Goal: Use online tool/utility: Utilize a website feature to perform a specific function

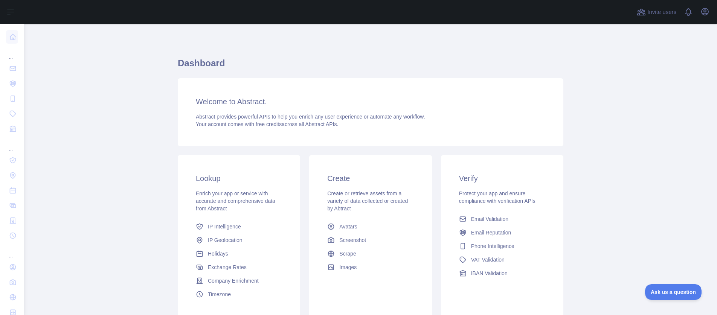
click at [215, 238] on span "IP Geolocation" at bounding box center [225, 241] width 35 height 8
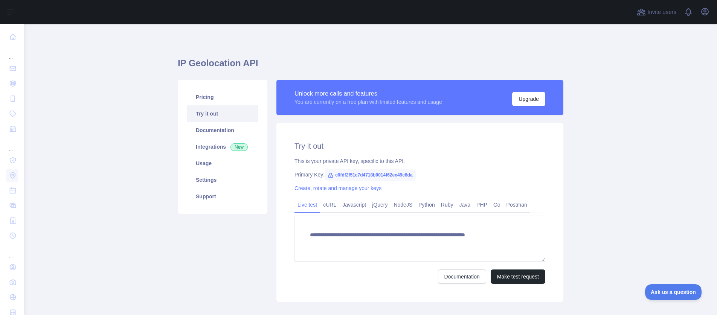
type textarea "**********"
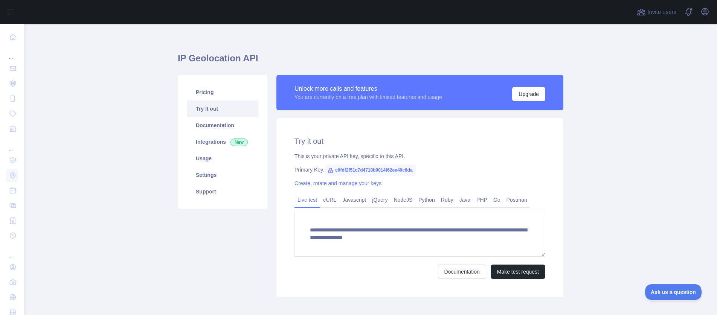
click at [468, 185] on div "Create, rotate and manage your keys" at bounding box center [419, 184] width 251 height 8
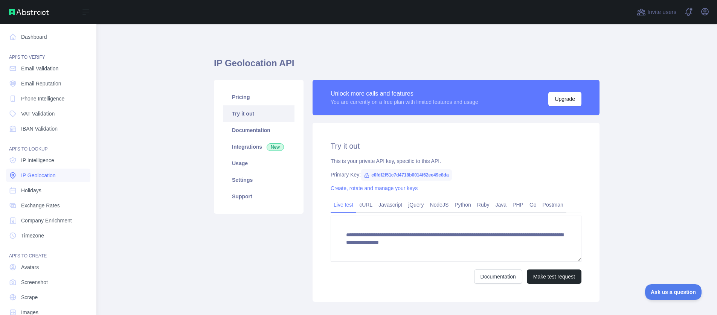
click at [37, 177] on span "IP Geolocation" at bounding box center [38, 176] width 35 height 8
